Goal: Information Seeking & Learning: Learn about a topic

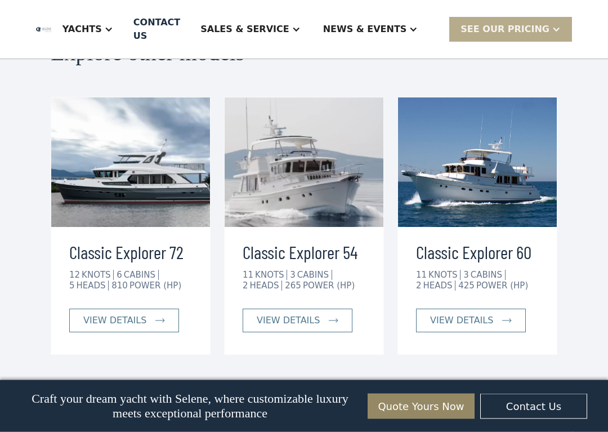
scroll to position [2403, 0]
click at [479, 314] on div "view details" at bounding box center [461, 321] width 63 height 14
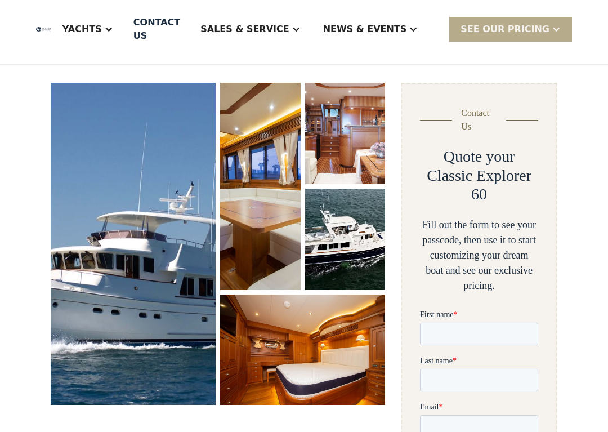
click at [262, 185] on img "open lightbox" at bounding box center [260, 187] width 83 height 214
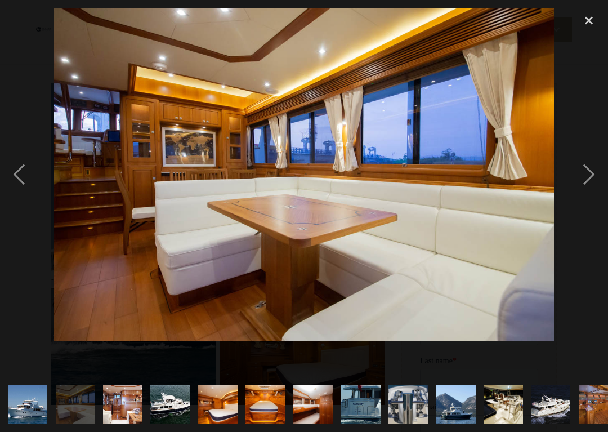
click at [598, 180] on div "next image" at bounding box center [589, 174] width 38 height 333
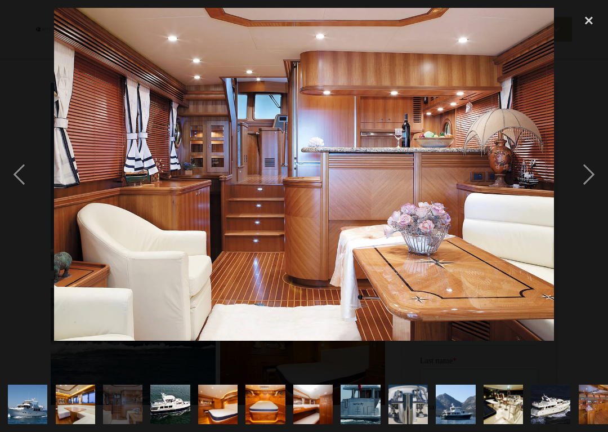
click at [16, 198] on div "previous image" at bounding box center [19, 174] width 38 height 333
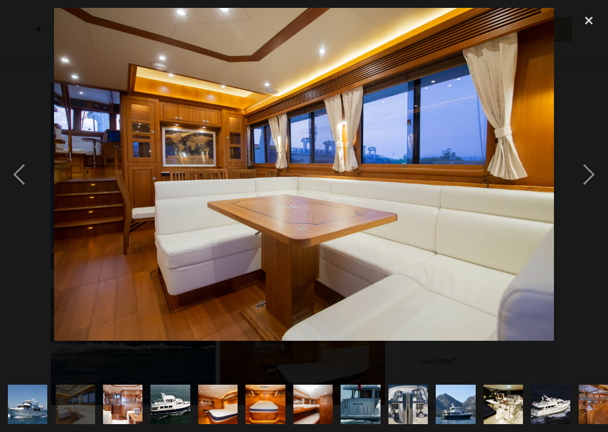
click at [8, 183] on div "previous image" at bounding box center [19, 174] width 38 height 333
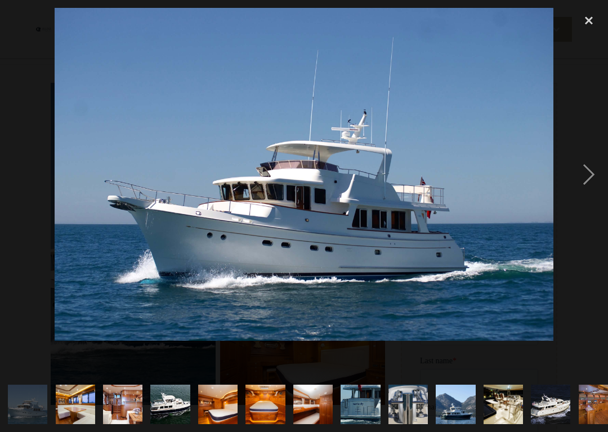
click at [593, 171] on div "next image" at bounding box center [589, 174] width 38 height 333
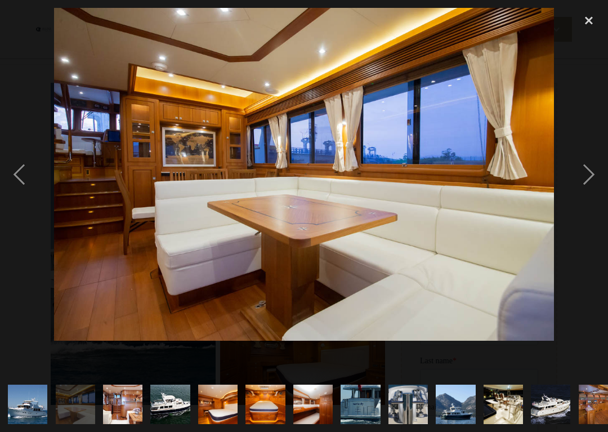
click at [589, 166] on div "next image" at bounding box center [589, 174] width 38 height 333
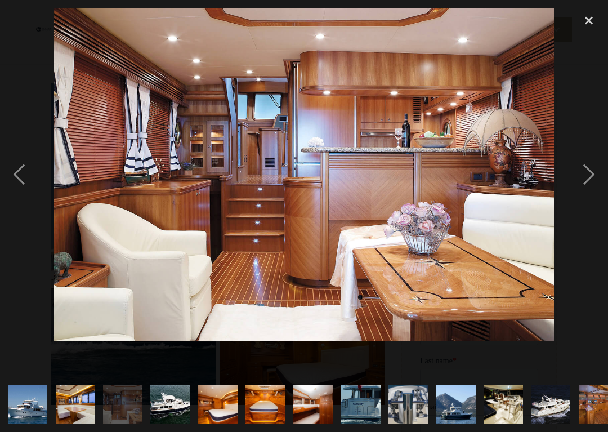
click at [8, 185] on div "previous image" at bounding box center [19, 174] width 38 height 333
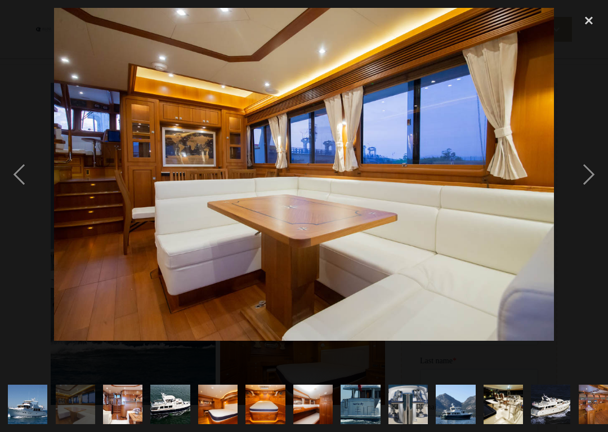
click at [583, 174] on div "next image" at bounding box center [589, 174] width 38 height 333
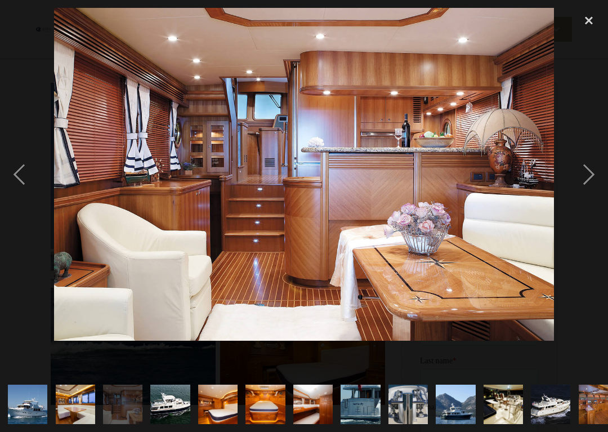
click at [588, 171] on div "next image" at bounding box center [589, 174] width 38 height 333
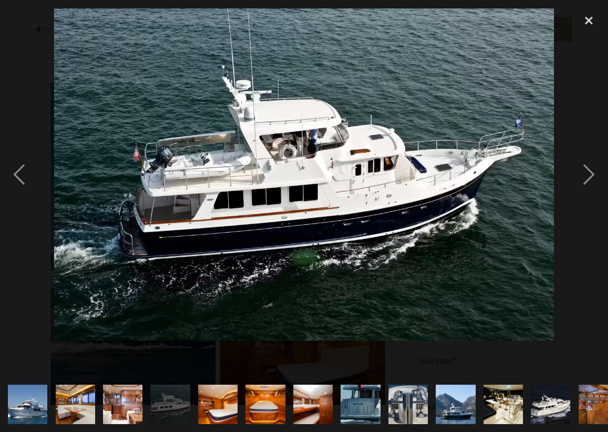
click at [580, 175] on div "next image" at bounding box center [589, 174] width 38 height 333
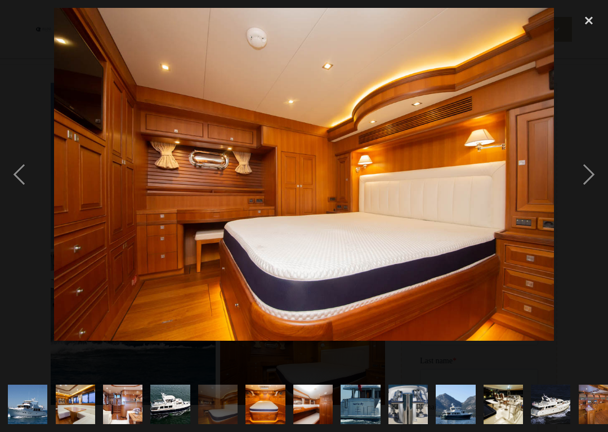
click at [586, 166] on div "next image" at bounding box center [589, 174] width 38 height 333
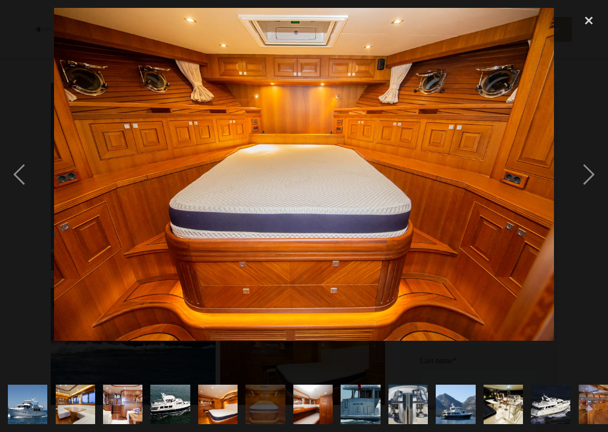
click at [588, 171] on div "next image" at bounding box center [589, 174] width 38 height 333
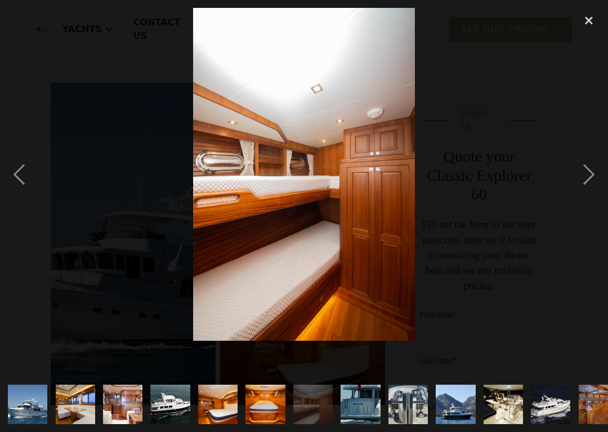
click at [588, 178] on div "next image" at bounding box center [589, 174] width 38 height 333
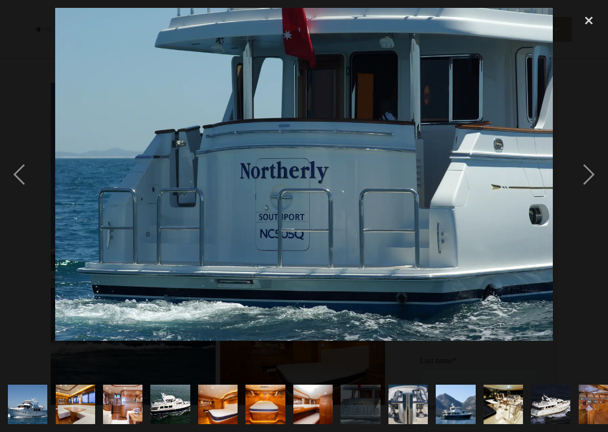
click at [588, 172] on div "next image" at bounding box center [589, 174] width 38 height 333
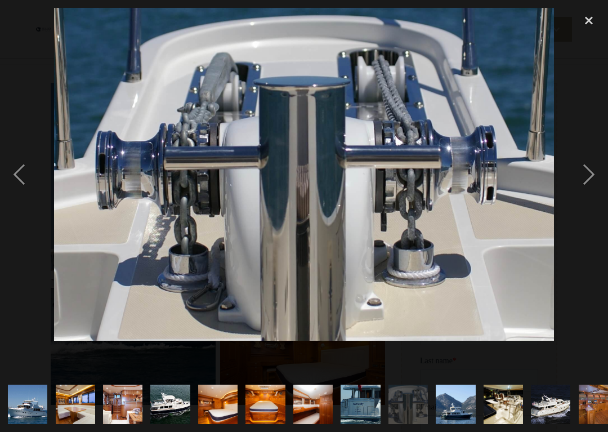
click at [589, 165] on div "next image" at bounding box center [589, 174] width 38 height 333
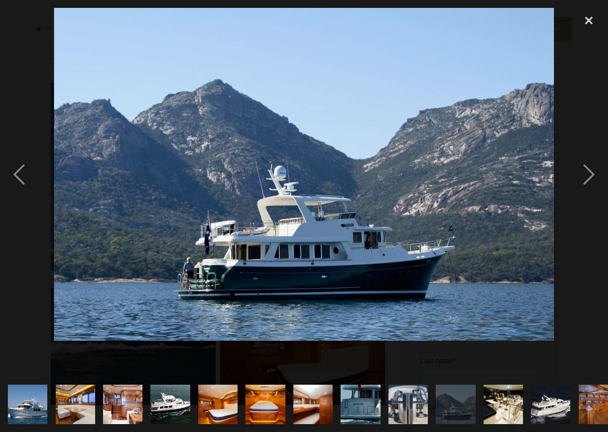
click at [585, 166] on div "next image" at bounding box center [589, 174] width 38 height 333
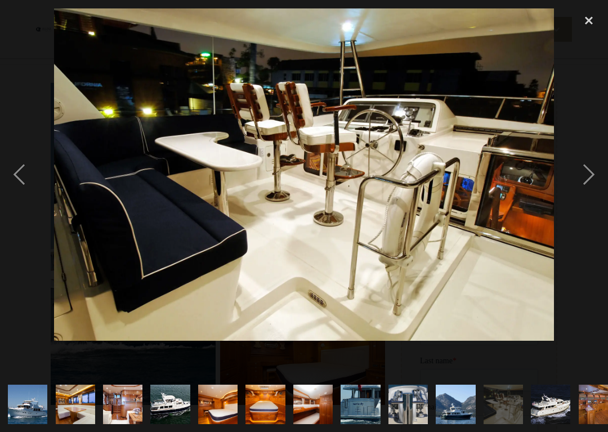
click at [589, 170] on div "next image" at bounding box center [589, 174] width 38 height 333
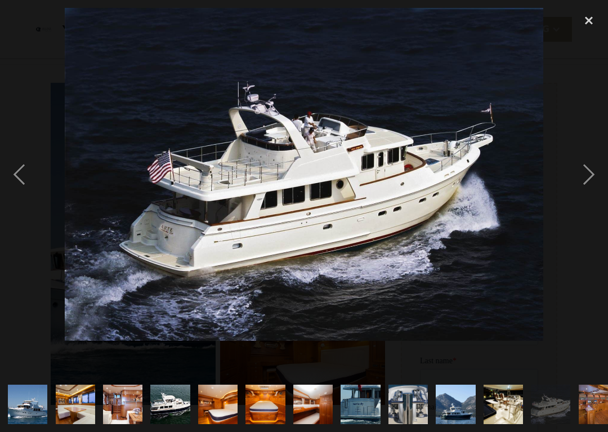
click at [584, 173] on div "next image" at bounding box center [589, 174] width 38 height 333
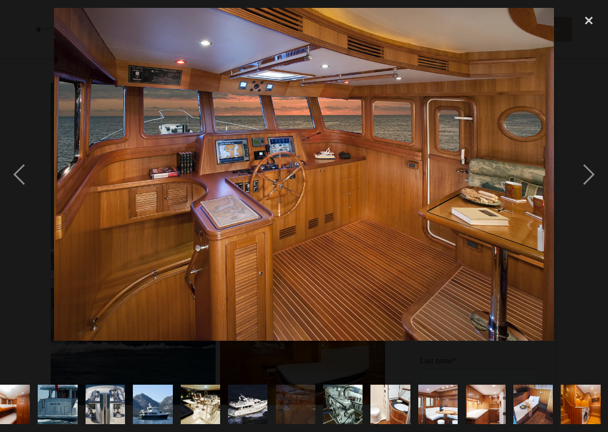
scroll to position [0, 304]
click at [587, 172] on div "next image" at bounding box center [589, 174] width 38 height 333
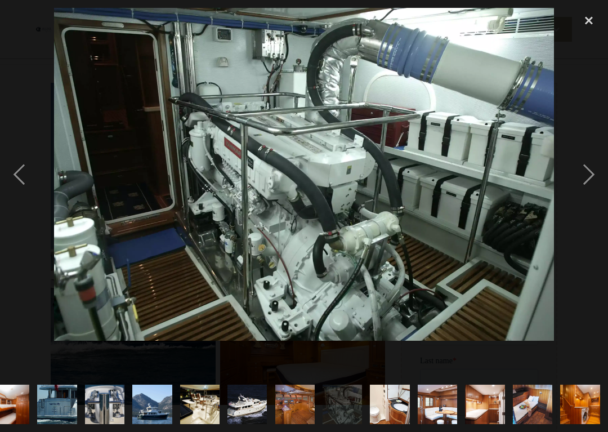
click at [586, 171] on div "next image" at bounding box center [589, 174] width 38 height 333
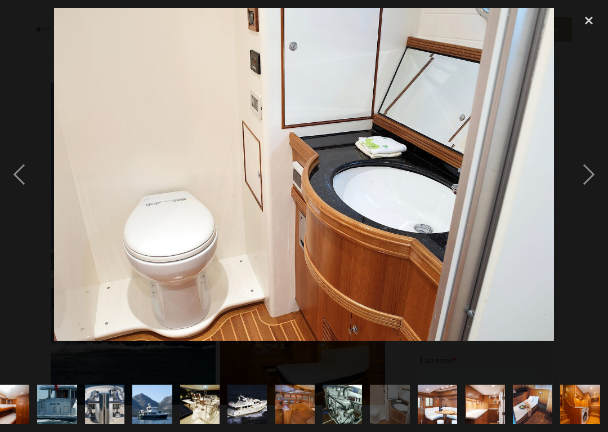
click at [588, 176] on div "next image" at bounding box center [589, 174] width 38 height 333
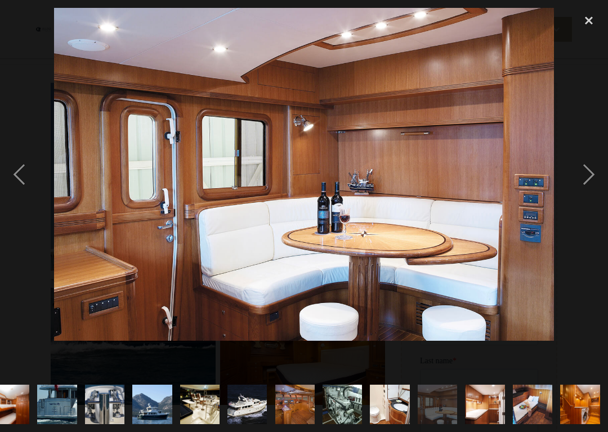
click at [589, 174] on div "next image" at bounding box center [589, 174] width 38 height 333
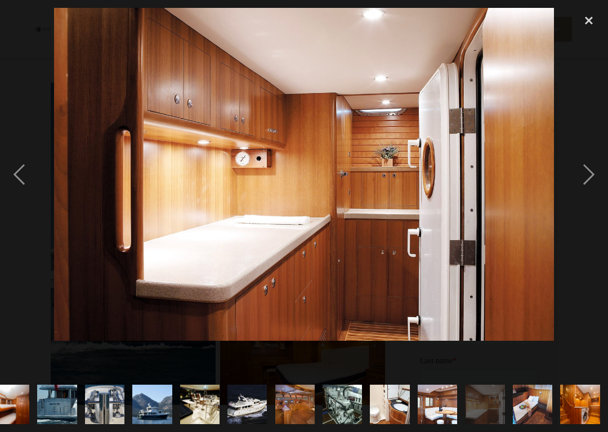
click at [588, 170] on div "next image" at bounding box center [589, 174] width 38 height 333
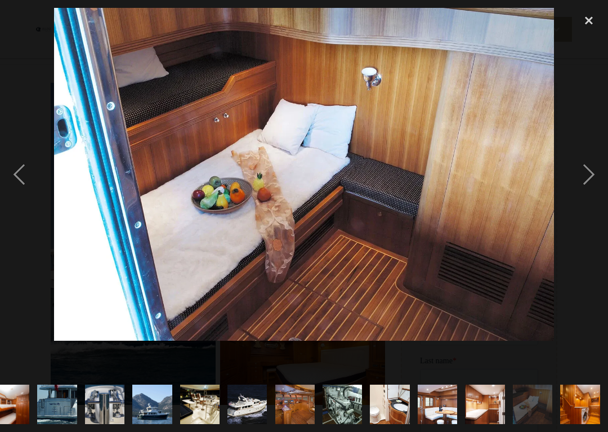
click at [584, 177] on div "next image" at bounding box center [589, 174] width 38 height 333
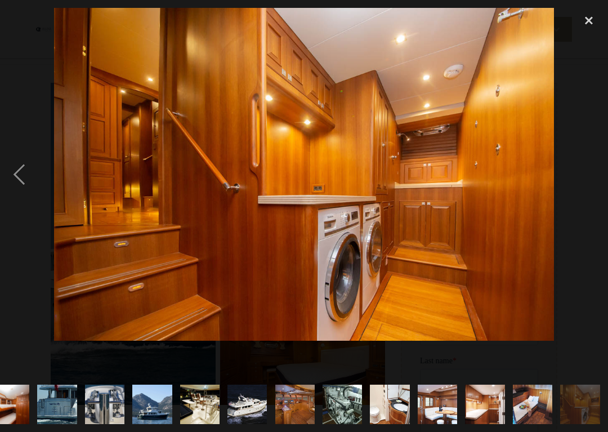
click at [601, 161] on div "next image" at bounding box center [589, 174] width 38 height 333
click at [586, 24] on div "close lightbox" at bounding box center [589, 20] width 38 height 25
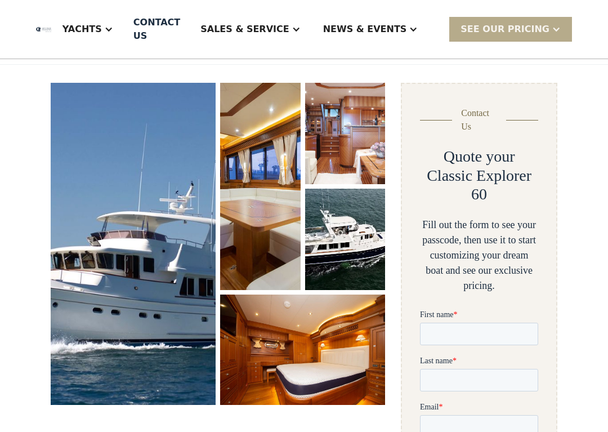
scroll to position [0, 0]
click at [125, 37] on div "Yachts" at bounding box center [87, 29] width 73 height 45
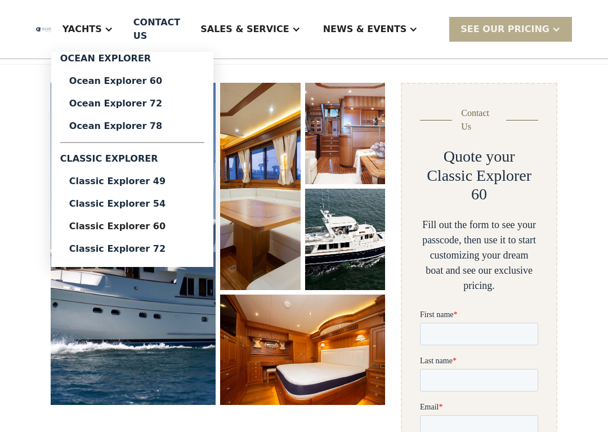
click at [189, 225] on div "Classic Explorer 60" at bounding box center [132, 226] width 126 height 9
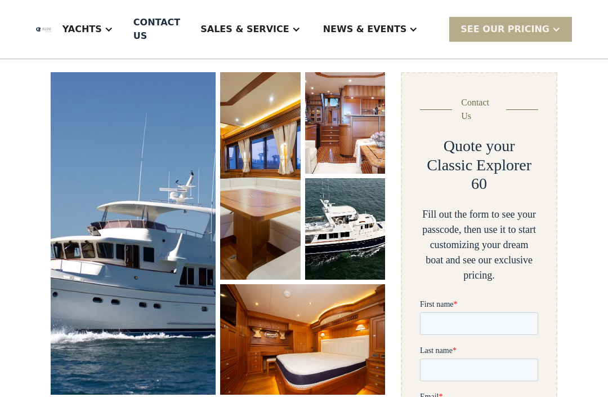
scroll to position [149, 0]
click at [363, 134] on img "open lightbox" at bounding box center [345, 123] width 81 height 102
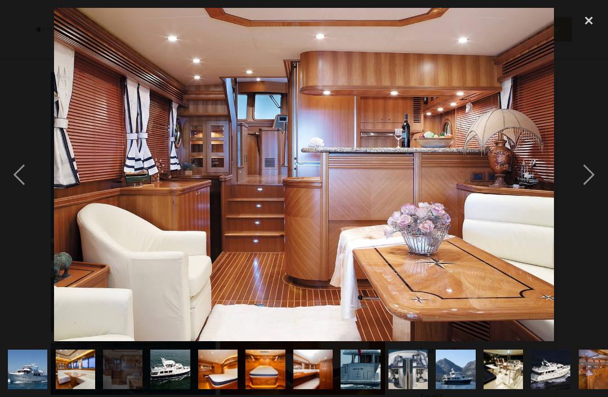
click at [594, 174] on div "next image" at bounding box center [589, 174] width 38 height 333
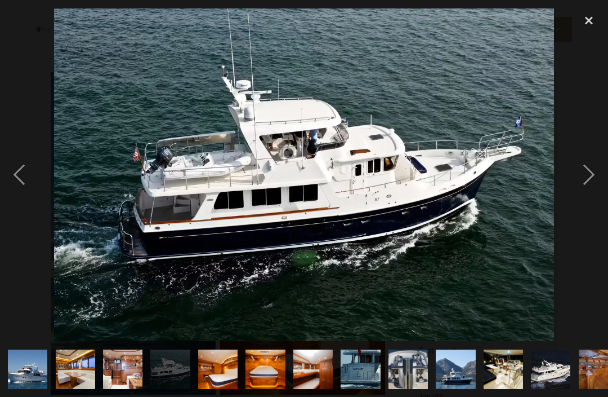
click at [600, 165] on div "next image" at bounding box center [589, 174] width 38 height 333
